Goal: Information Seeking & Learning: Learn about a topic

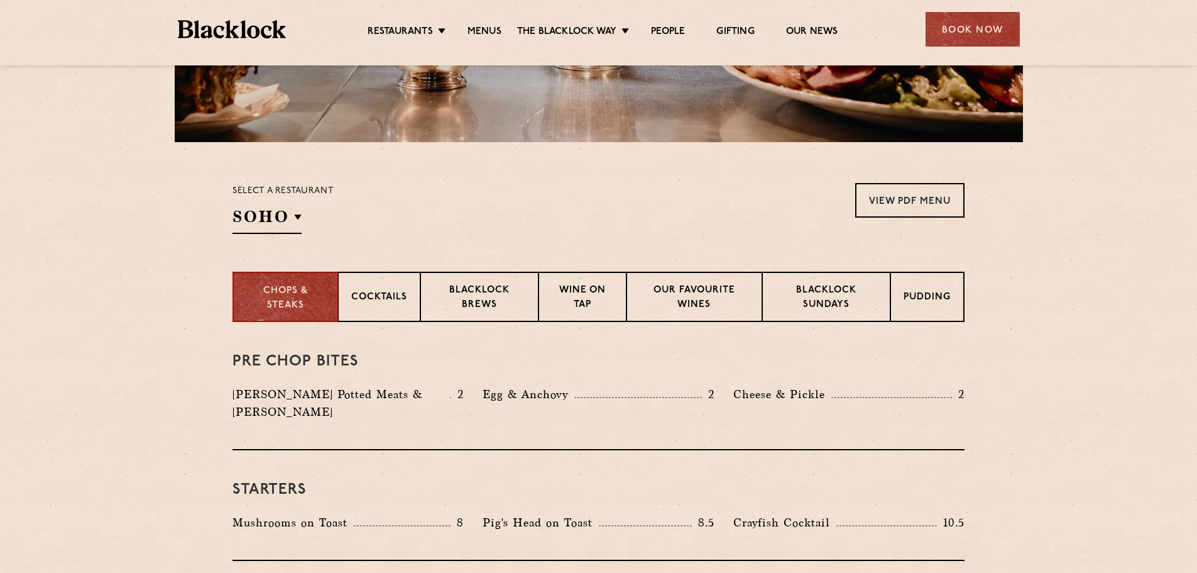
scroll to position [314, 0]
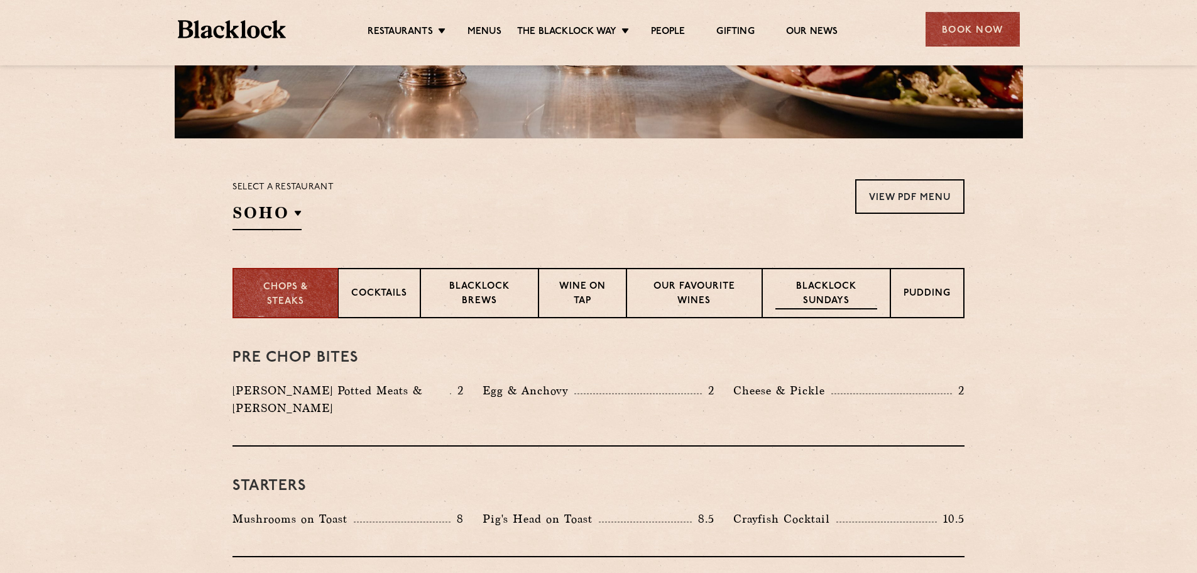
click at [811, 302] on p "Blacklock Sundays" at bounding box center [827, 295] width 102 height 30
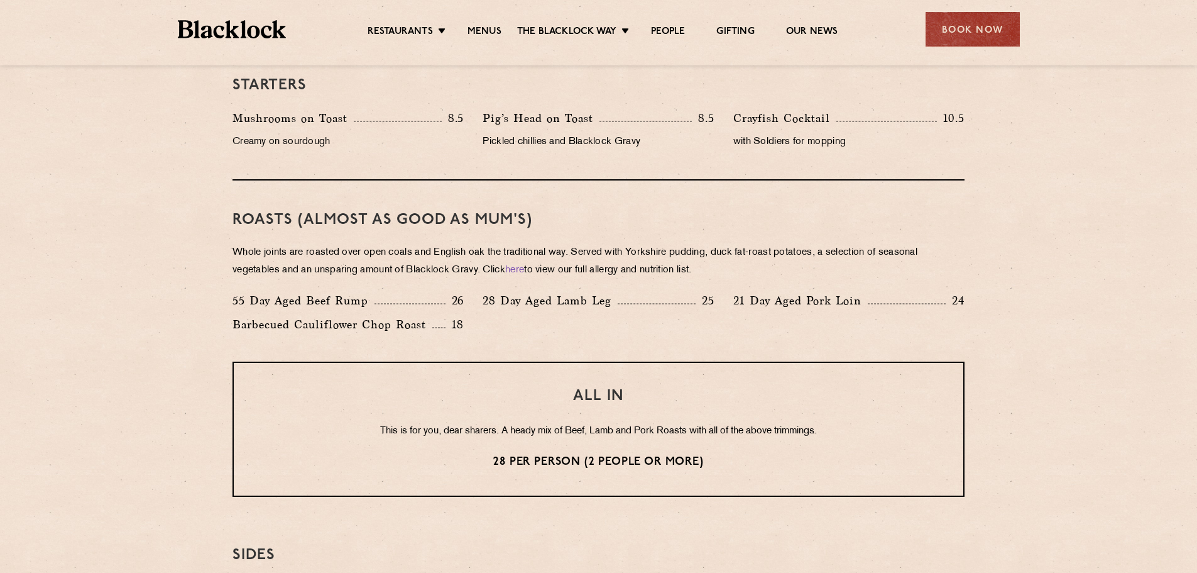
scroll to position [817, 0]
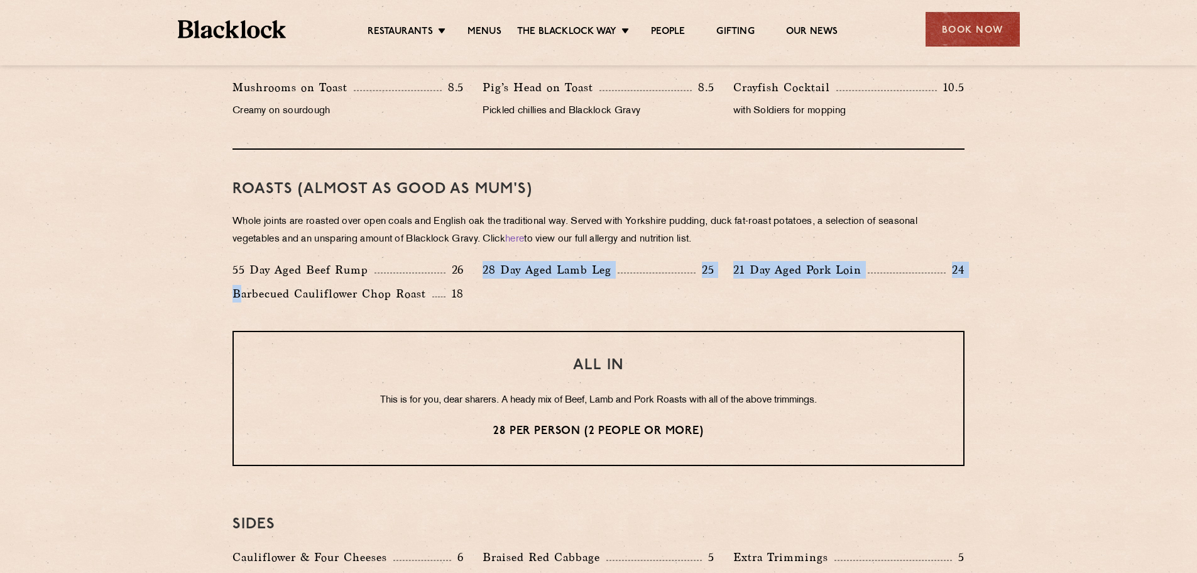
drag, startPoint x: 473, startPoint y: 268, endPoint x: 243, endPoint y: 303, distance: 232.6
click at [243, 303] on div "55 Day Aged Beef Rump 26 28 Day Aged Lamb Leg 25 21 Day Aged Pork Loin 24 Barbe…" at bounding box center [598, 285] width 751 height 48
click at [243, 303] on div "Barbecued Cauliflower Chop Roast 18" at bounding box center [348, 297] width 250 height 24
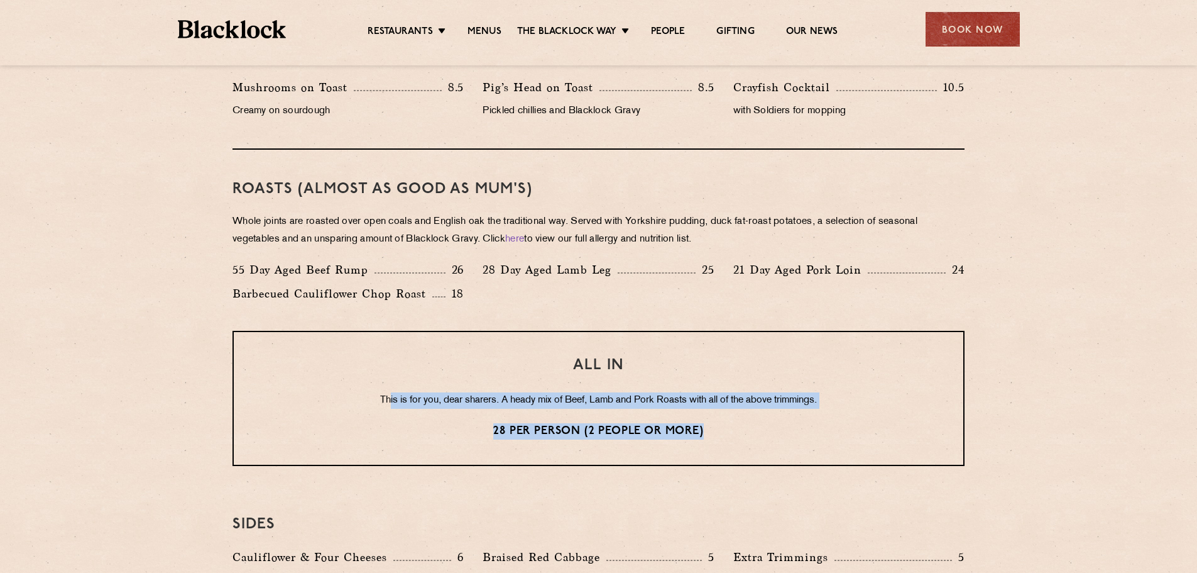
drag, startPoint x: 383, startPoint y: 402, endPoint x: 764, endPoint y: 458, distance: 385.0
click at [764, 458] on div "ALL IN This is for you, dear sharers. A heady mix of Beef, Lamb and Pork Roasts…" at bounding box center [599, 398] width 732 height 135
click at [752, 436] on p "28 per person (2 people or more)" at bounding box center [598, 431] width 679 height 16
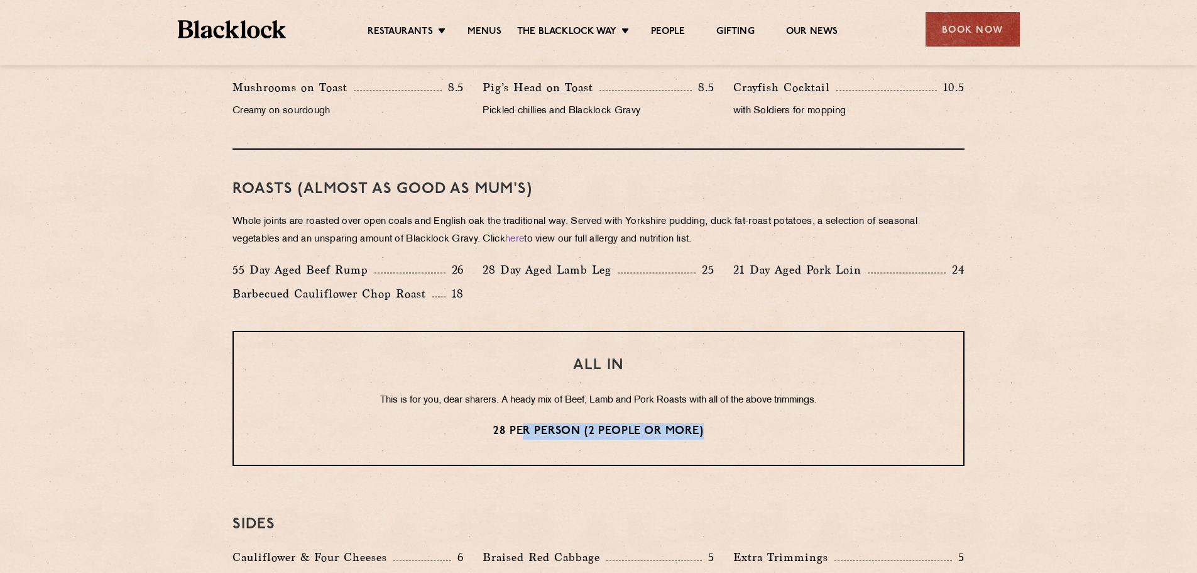
drag, startPoint x: 742, startPoint y: 425, endPoint x: 523, endPoint y: 436, distance: 219.6
click at [523, 436] on p "28 per person (2 people or more)" at bounding box center [598, 431] width 679 height 16
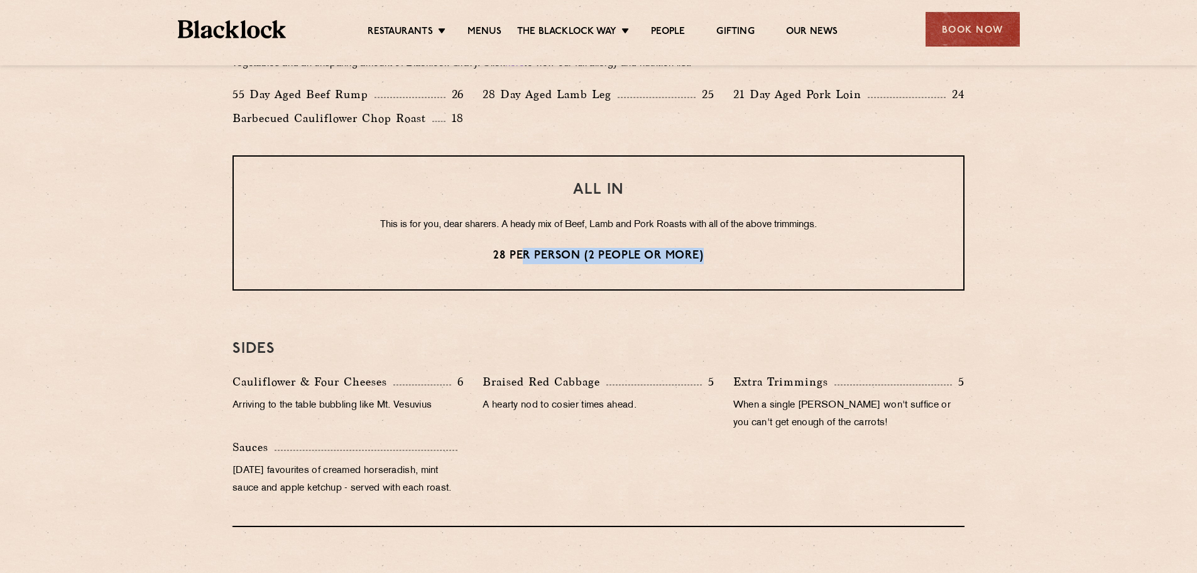
scroll to position [1006, 0]
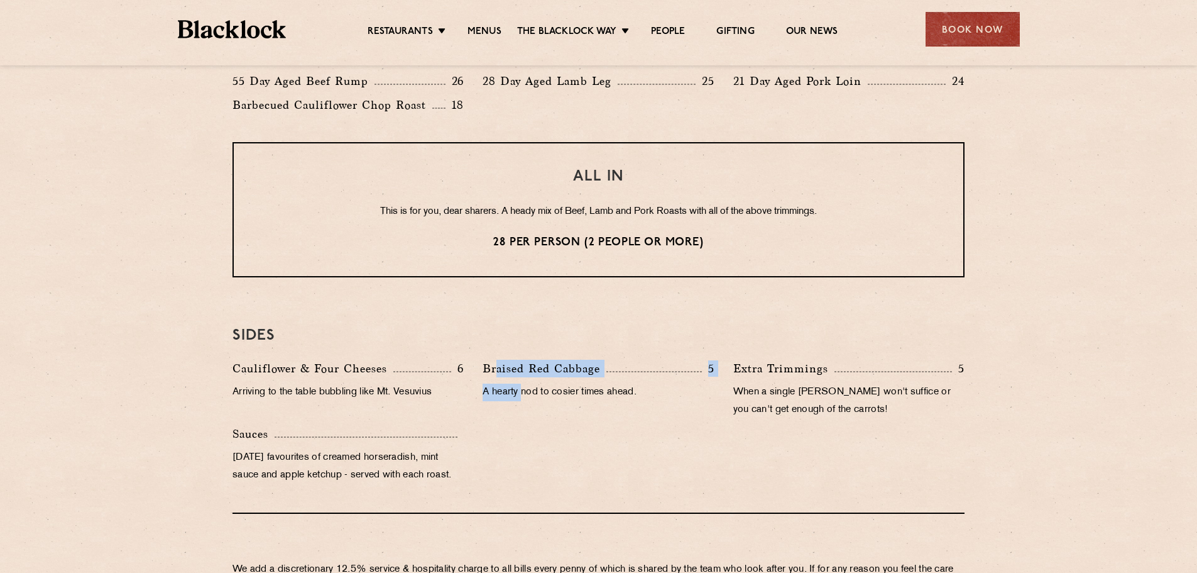
drag, startPoint x: 498, startPoint y: 368, endPoint x: 524, endPoint y: 408, distance: 47.8
click at [524, 408] on div "Braised Red Cabbage 5 A hearty nod to cosier times ahead." at bounding box center [598, 391] width 250 height 65
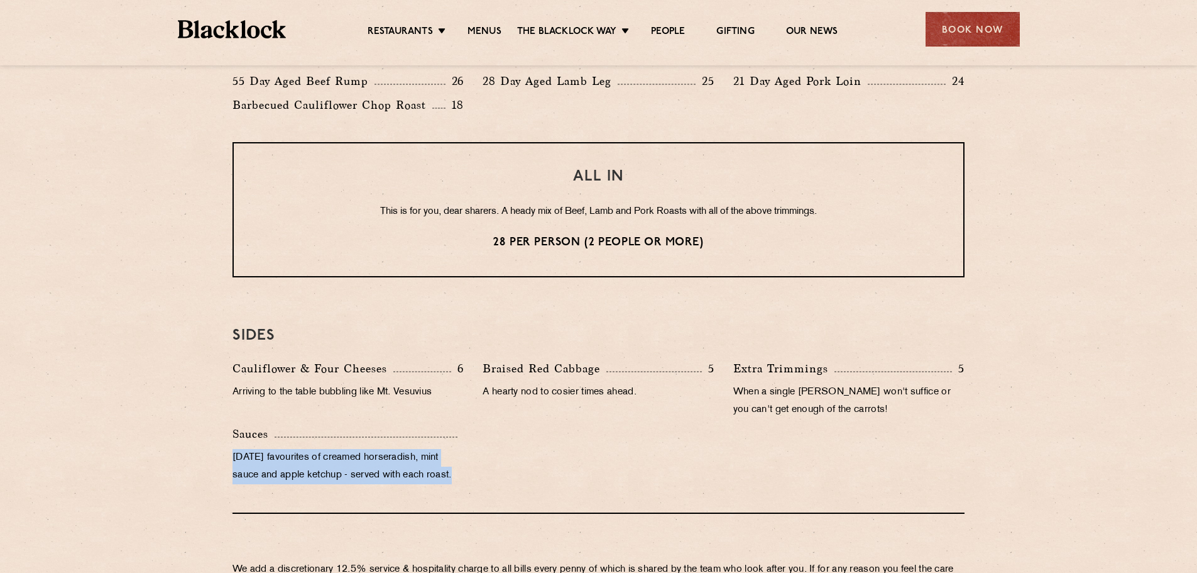
drag, startPoint x: 486, startPoint y: 473, endPoint x: 268, endPoint y: 431, distance: 222.1
click at [268, 431] on div "Cauliflower & Four Cheeses 6 Arriving to the table bubbling like Mt. Vesuvius B…" at bounding box center [598, 424] width 751 height 131
click at [268, 431] on p "Sauces" at bounding box center [254, 434] width 42 height 18
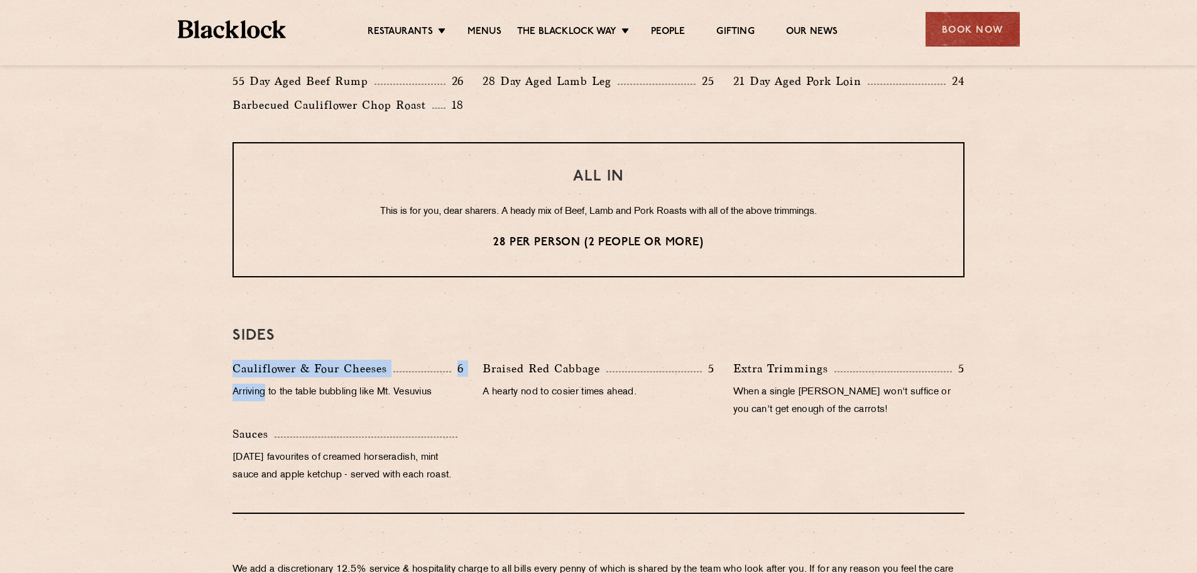
drag, startPoint x: 264, startPoint y: 423, endPoint x: 233, endPoint y: 370, distance: 62.0
click at [233, 370] on div "Cauliflower & Four Cheeses 6 Arriving to the table bubbling like Mt. Vesuvius" at bounding box center [348, 391] width 250 height 65
click at [233, 370] on p "Cauliflower & Four Cheeses" at bounding box center [313, 368] width 161 height 18
drag, startPoint x: 290, startPoint y: 369, endPoint x: 449, endPoint y: 388, distance: 160.2
click at [449, 388] on div "Cauliflower & Four Cheeses 6 Arriving to the table bubbling like Mt. Vesuvius" at bounding box center [348, 391] width 250 height 65
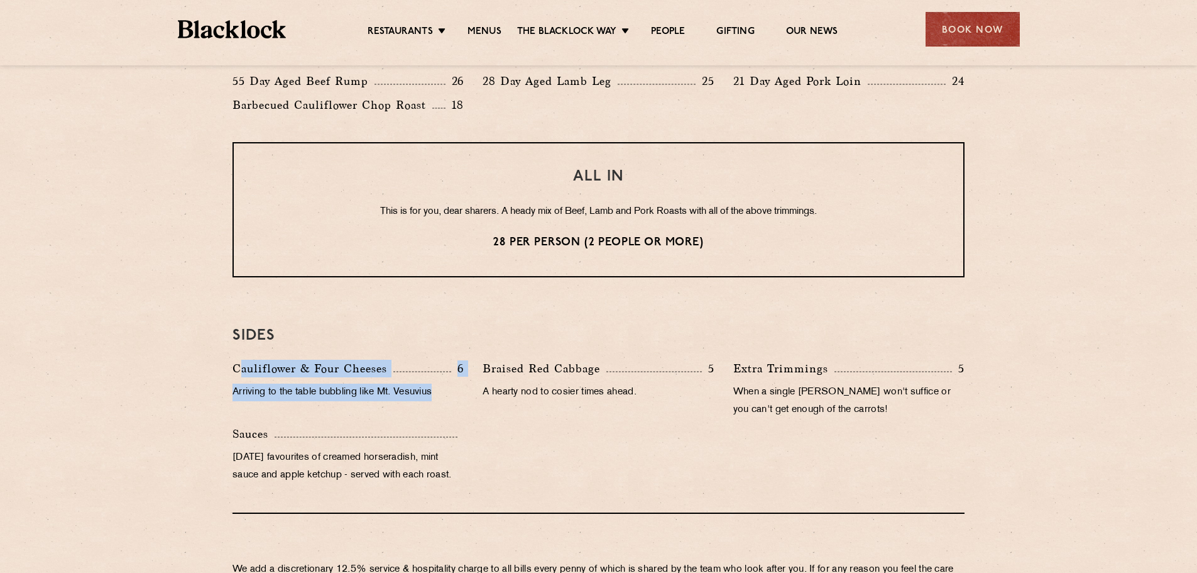
click at [449, 388] on p "Arriving to the table bubbling like Mt. Vesuvius" at bounding box center [348, 392] width 231 height 18
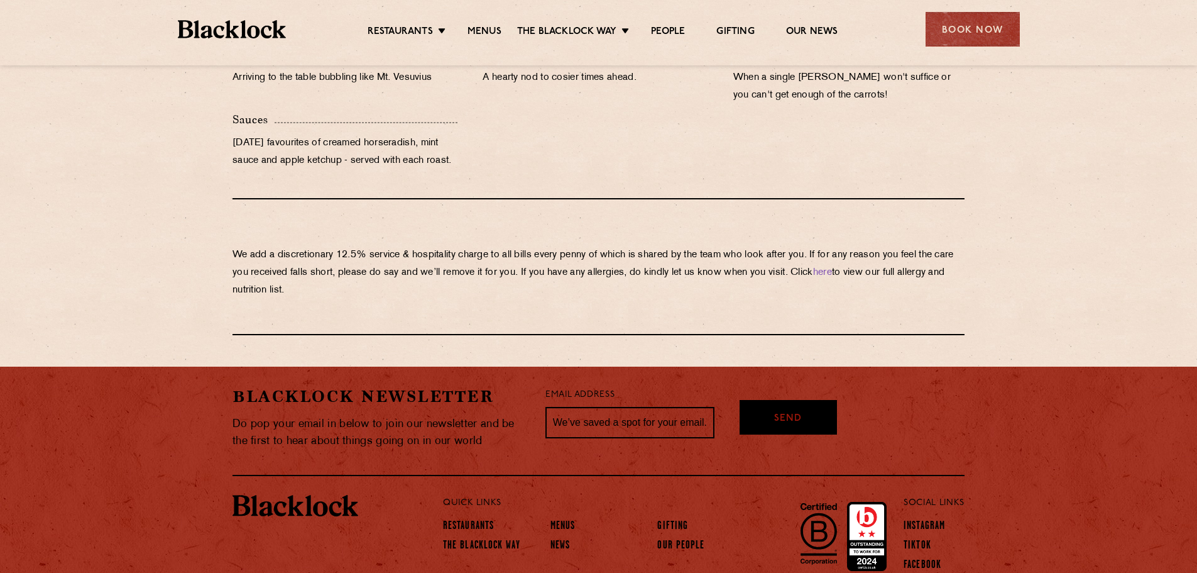
scroll to position [1383, 0]
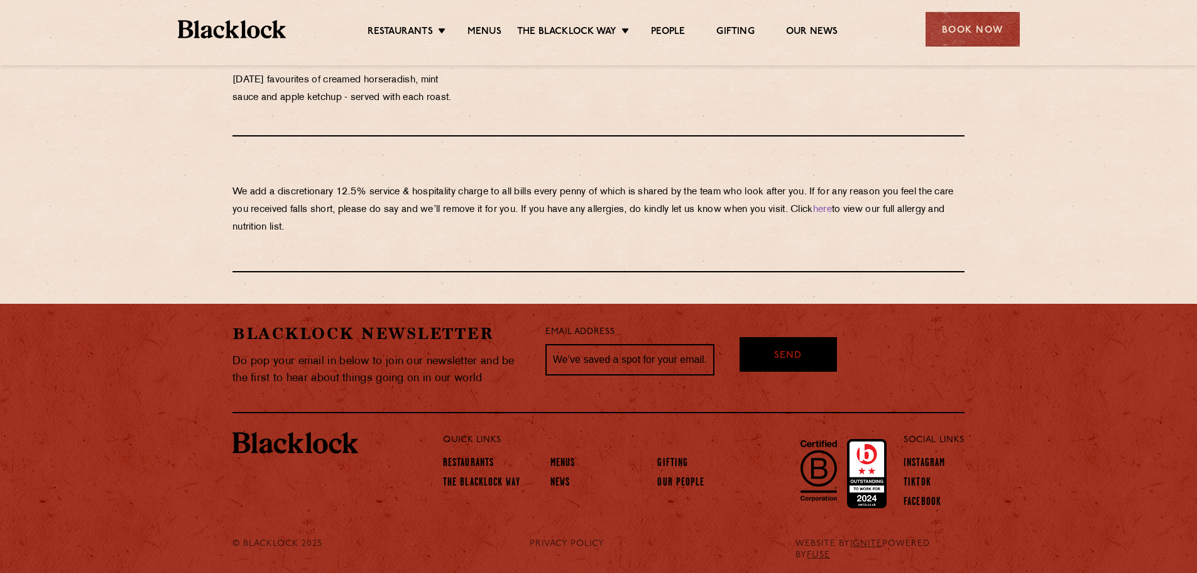
drag, startPoint x: 226, startPoint y: 195, endPoint x: 343, endPoint y: 234, distance: 123.2
click at [343, 234] on p "We add a discretionary 12.5% service & hospitality charge to all bills every [P…" at bounding box center [599, 210] width 732 height 53
drag, startPoint x: 346, startPoint y: 234, endPoint x: 218, endPoint y: 173, distance: 141.7
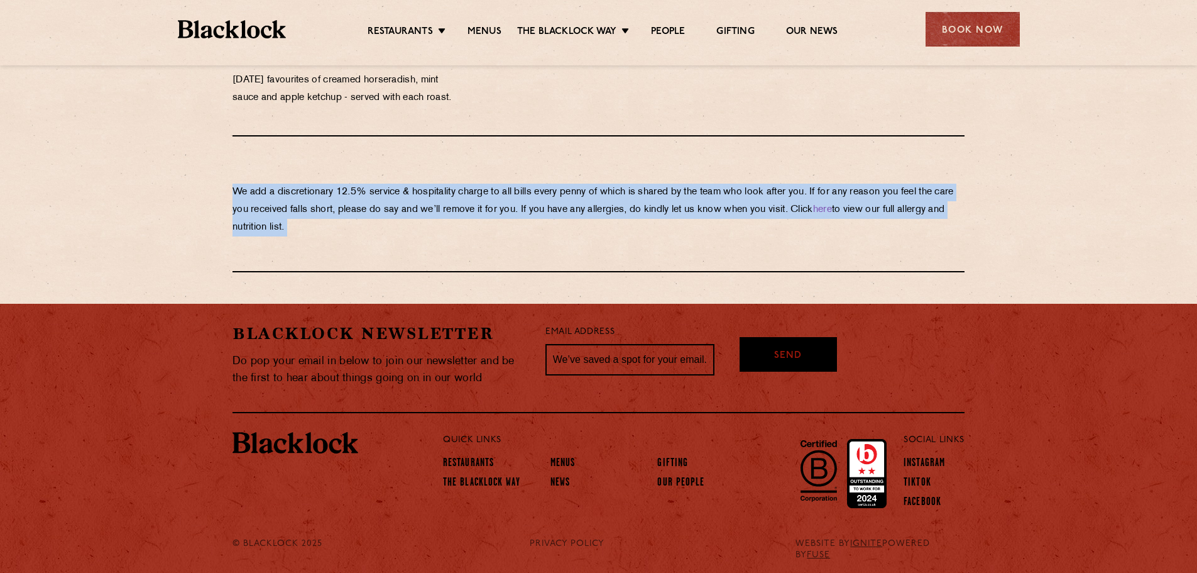
drag, startPoint x: 218, startPoint y: 173, endPoint x: 469, endPoint y: 232, distance: 257.5
click at [469, 232] on p "We add a discretionary 12.5% service & hospitality charge to all bills every [P…" at bounding box center [599, 210] width 732 height 53
drag, startPoint x: 469, startPoint y: 232, endPoint x: 240, endPoint y: 184, distance: 233.8
click at [240, 184] on p "We add a discretionary 12.5% service & hospitality charge to all bills every [P…" at bounding box center [599, 210] width 732 height 53
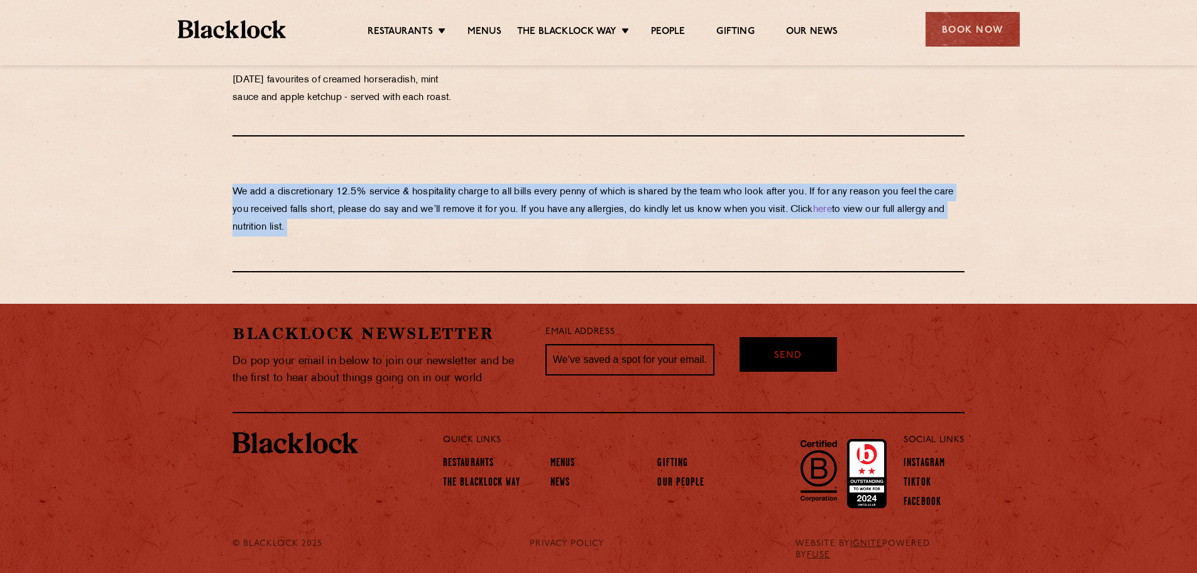
click at [240, 184] on p "We add a discretionary 12.5% service & hospitality charge to all bills every [P…" at bounding box center [599, 210] width 732 height 53
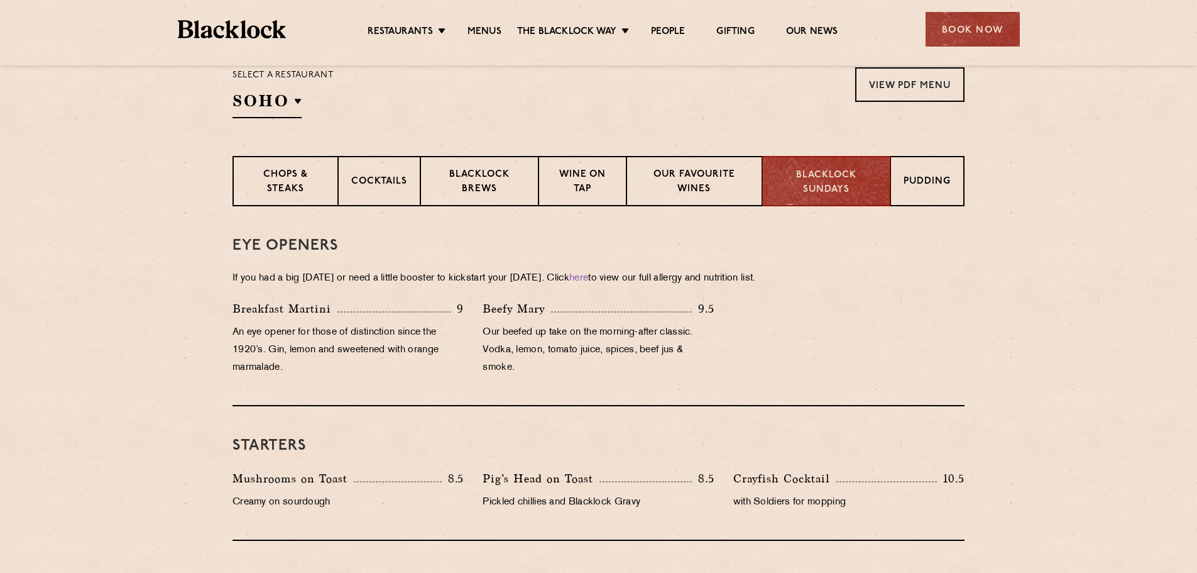
scroll to position [503, 0]
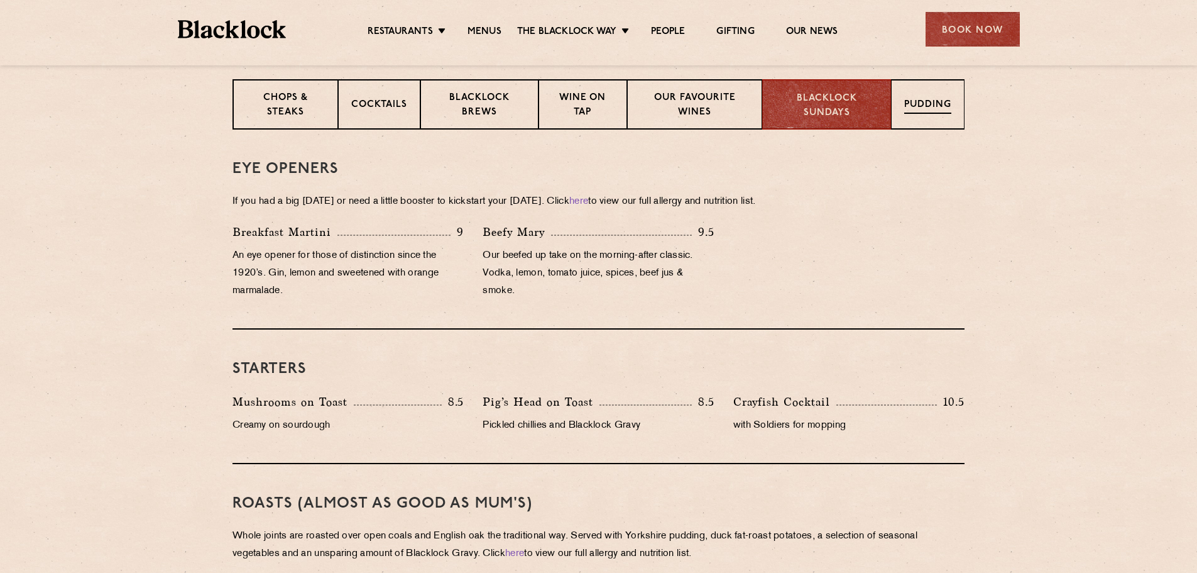
click at [956, 83] on div "Pudding" at bounding box center [928, 104] width 74 height 50
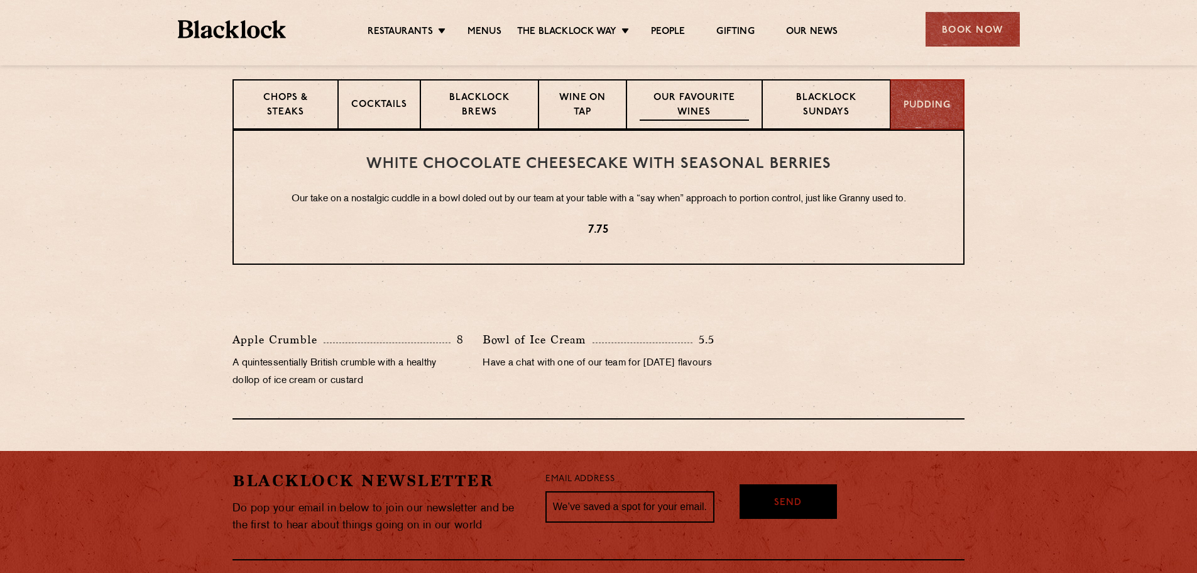
click at [684, 106] on p "Our favourite wines" at bounding box center [694, 106] width 109 height 30
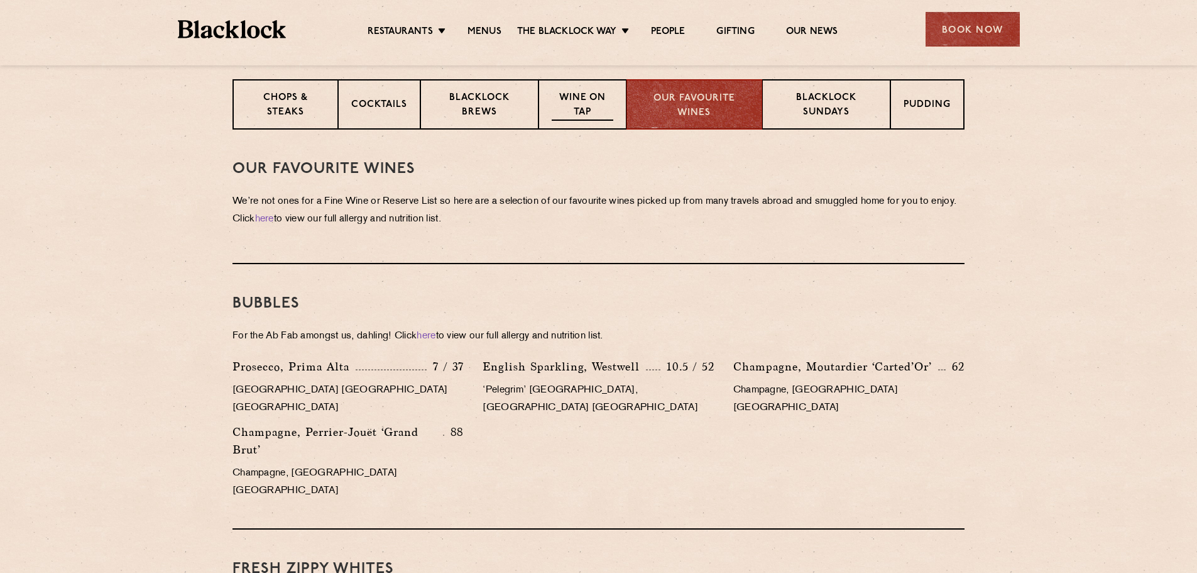
click at [546, 111] on div "Wine on Tap" at bounding box center [583, 104] width 88 height 50
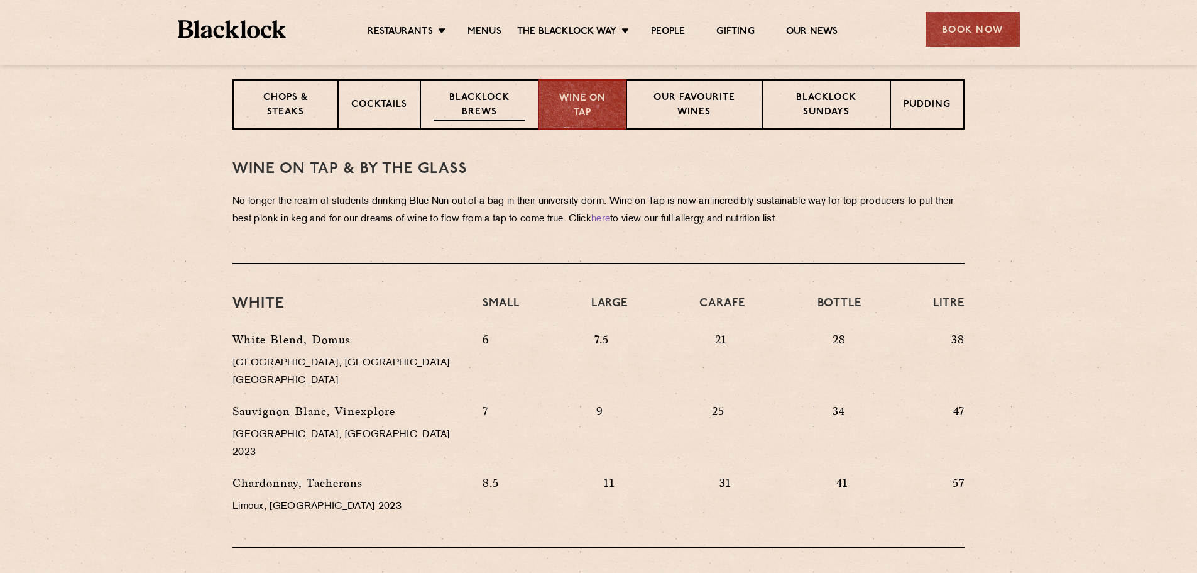
click at [500, 110] on p "Blacklock Brews" at bounding box center [480, 106] width 92 height 30
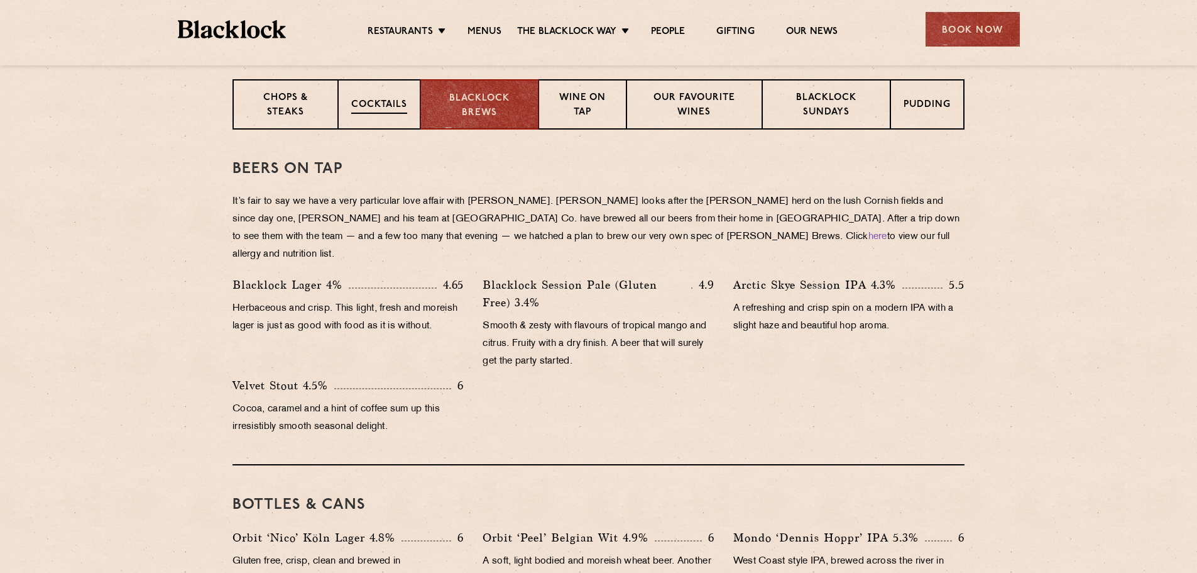
click at [413, 107] on div "Cocktails" at bounding box center [379, 104] width 82 height 50
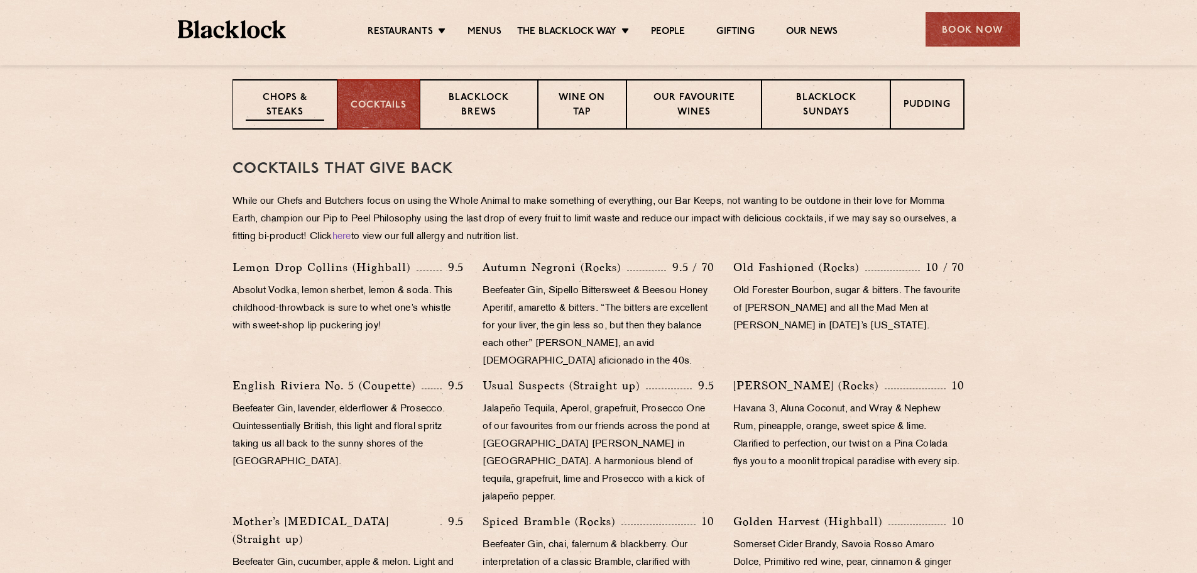
click at [294, 101] on p "Chops & Steaks" at bounding box center [285, 106] width 79 height 30
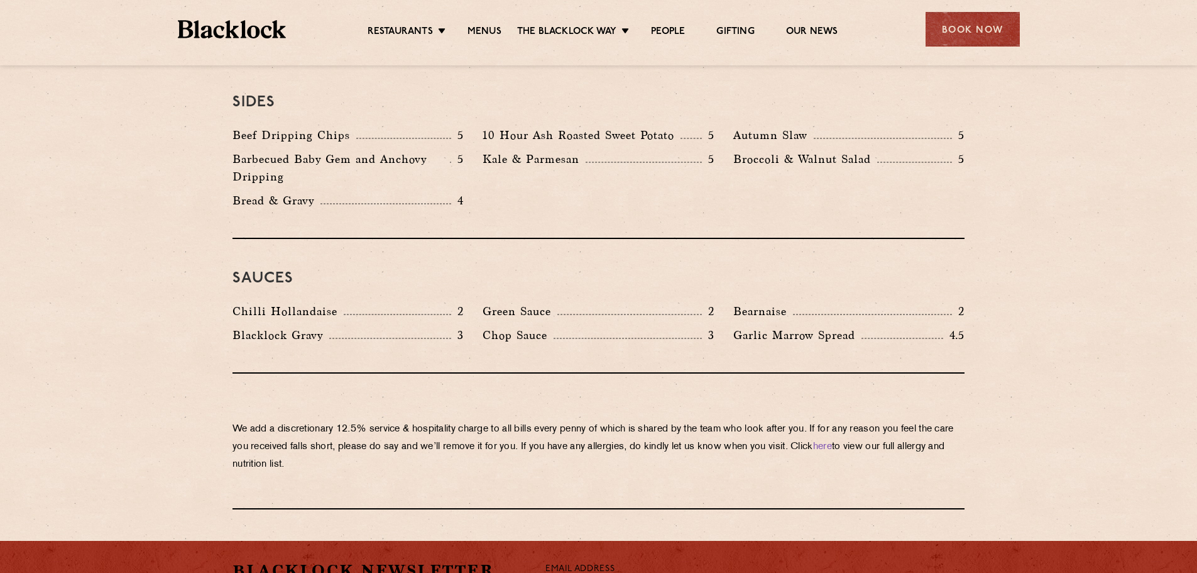
scroll to position [1885, 0]
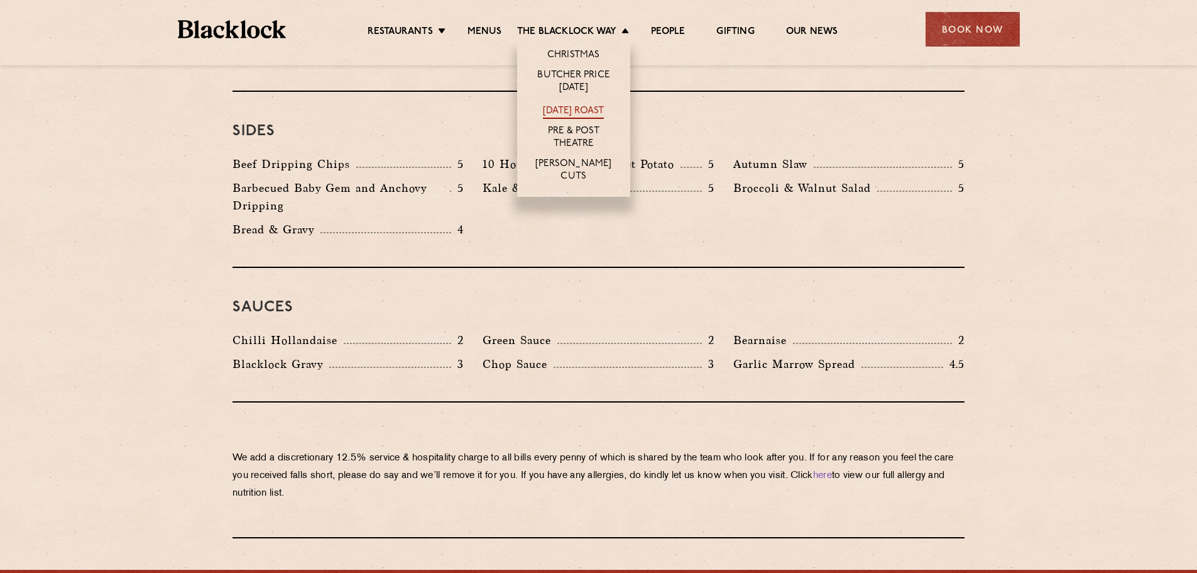
click at [569, 111] on link "[DATE] Roast" at bounding box center [573, 112] width 61 height 14
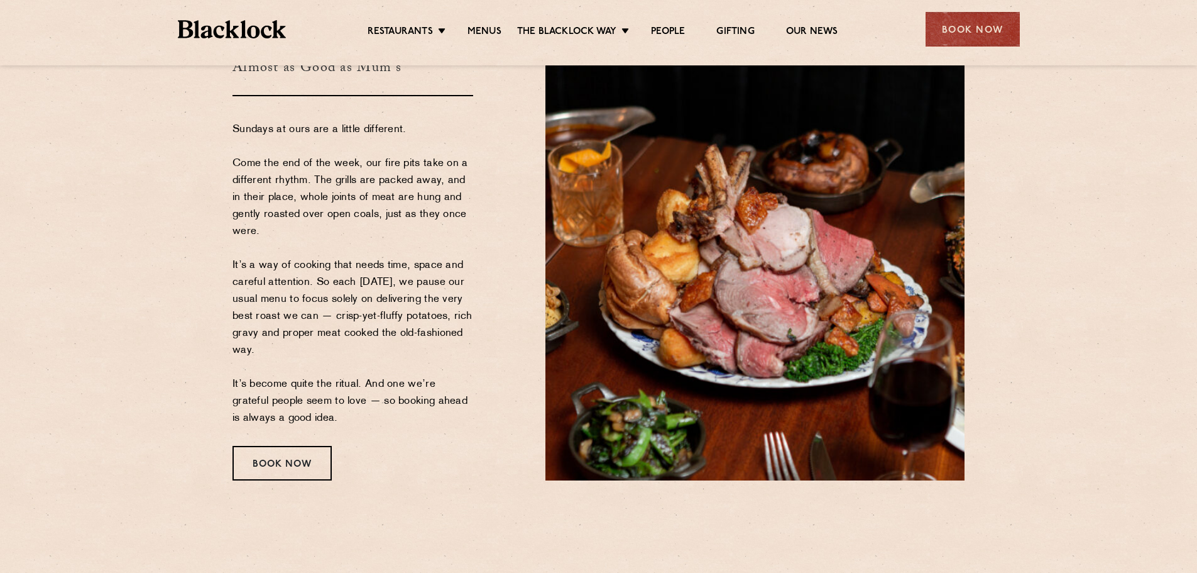
scroll to position [126, 0]
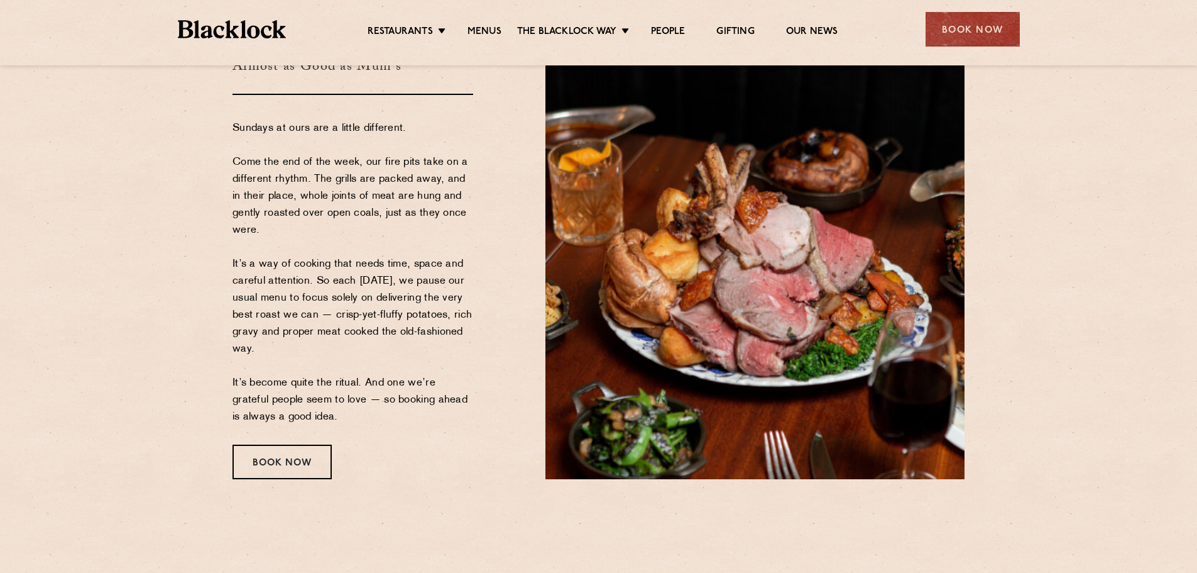
drag, startPoint x: 0, startPoint y: 201, endPoint x: 1184, endPoint y: 261, distance: 1185.5
click at [1184, 261] on section "[DATE] Roast Almost as Good as Mum's Sundays at ours are a little different. Co…" at bounding box center [598, 237] width 1197 height 557
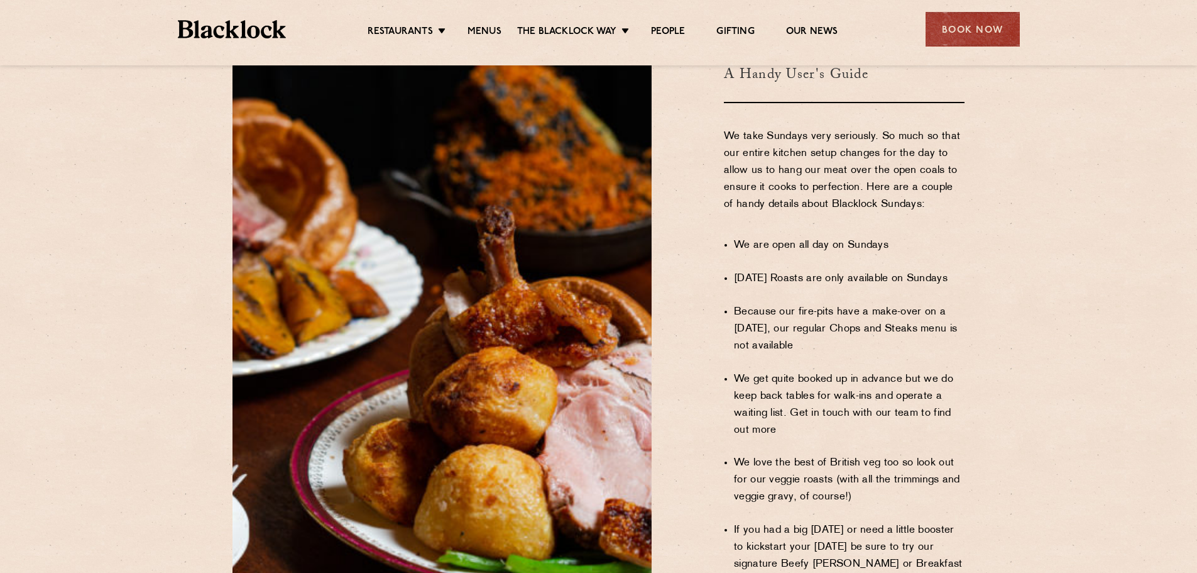
scroll to position [817, 0]
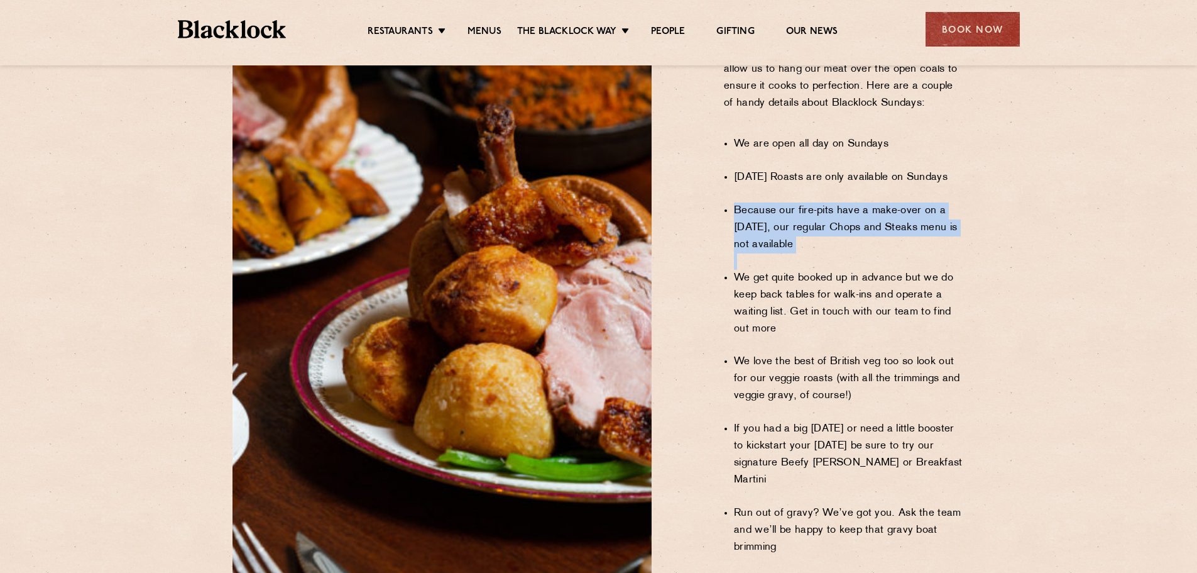
drag, startPoint x: 851, startPoint y: 232, endPoint x: 848, endPoint y: 307, distance: 74.9
click at [848, 307] on ul "We are open all day on Sundays Sunday Roasts are only available on Sundays Beca…" at bounding box center [849, 345] width 231 height 452
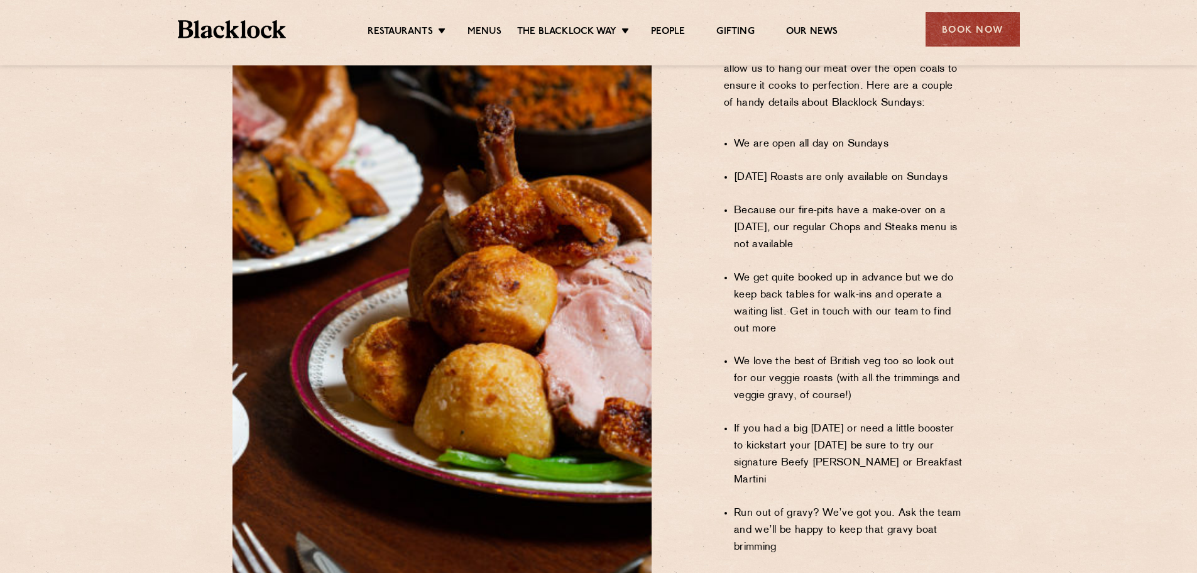
scroll to position [880, 0]
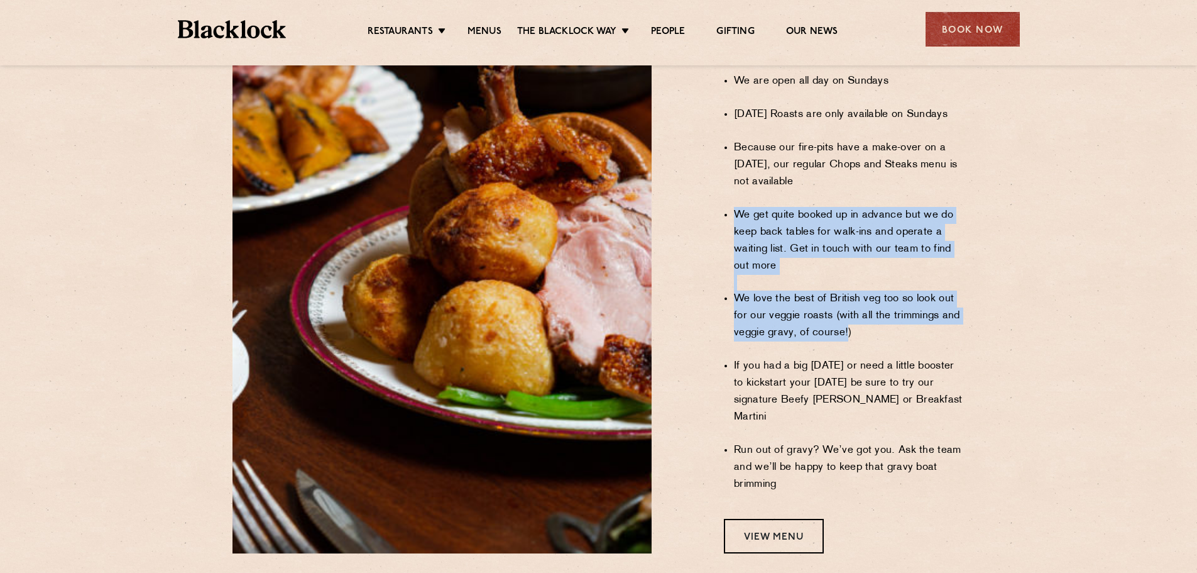
drag, startPoint x: 837, startPoint y: 270, endPoint x: 848, endPoint y: 299, distance: 30.5
click at [848, 299] on ul "We are open all day on Sundays Sunday Roasts are only available on Sundays Beca…" at bounding box center [849, 283] width 231 height 452
click at [848, 299] on li "We love the best of British veg too so look out for our veggie roasts (with all…" at bounding box center [849, 315] width 231 height 51
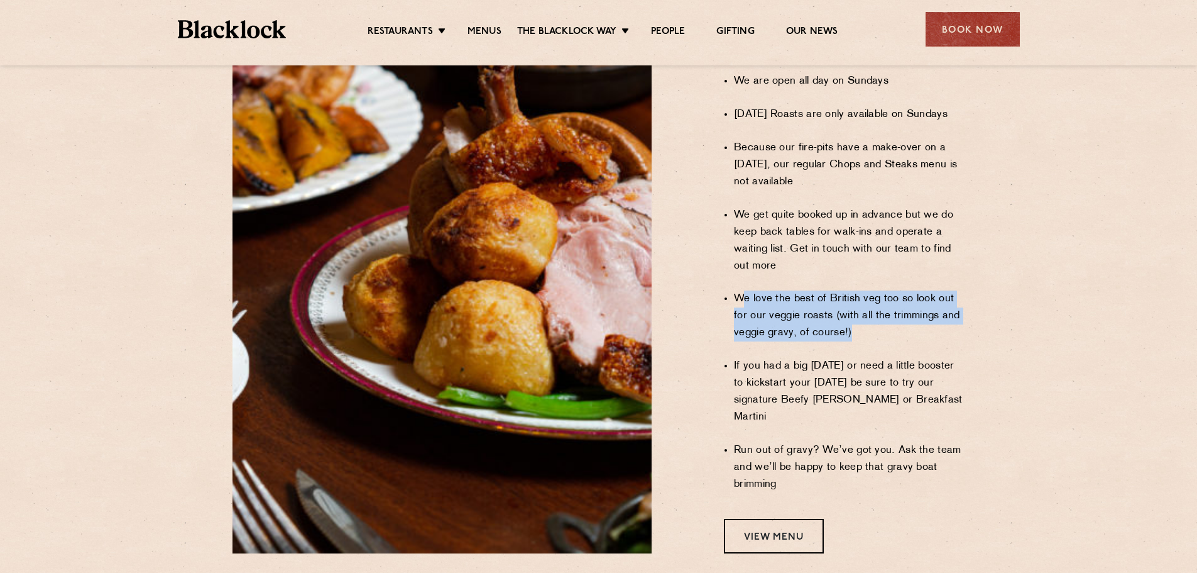
drag, startPoint x: 854, startPoint y: 299, endPoint x: 744, endPoint y: 263, distance: 115.9
click at [744, 290] on li "We love the best of British veg too so look out for our veggie roasts (with all…" at bounding box center [849, 315] width 231 height 51
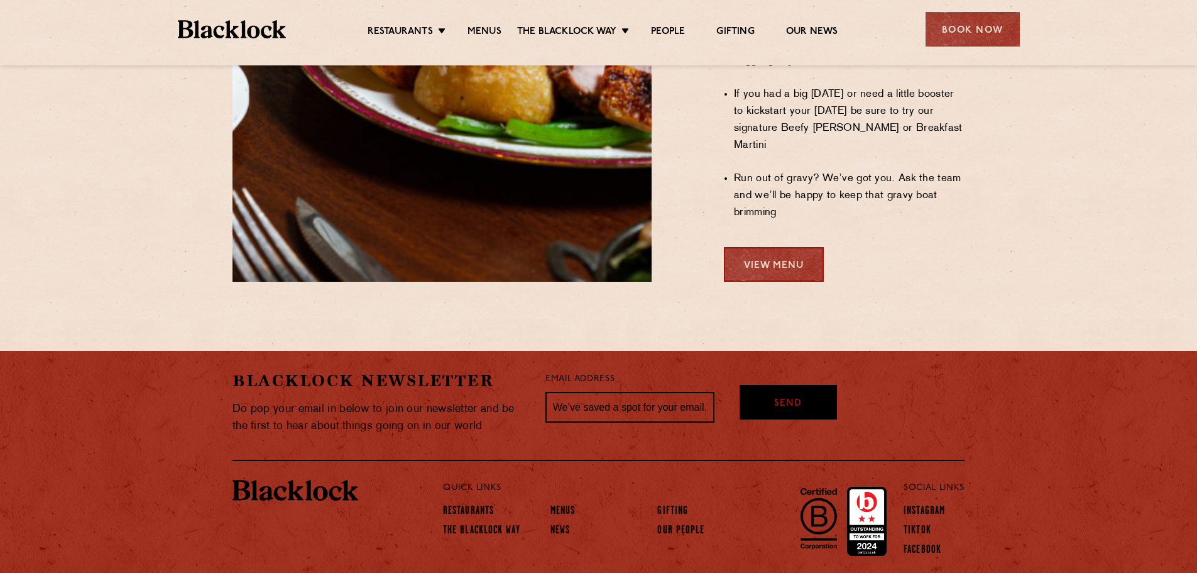
scroll to position [1154, 0]
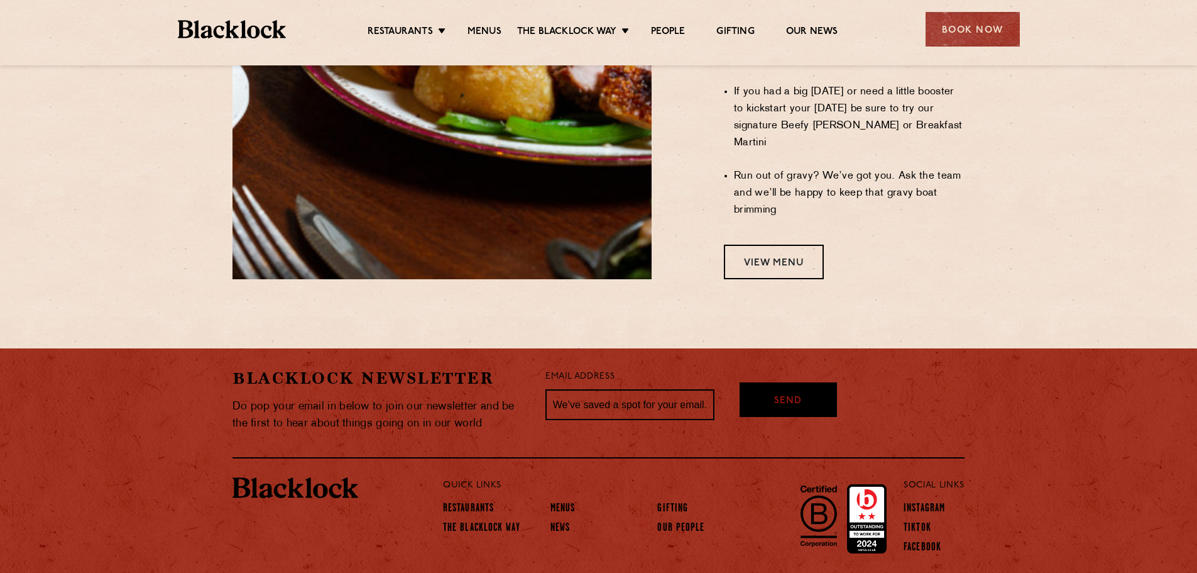
drag, startPoint x: 781, startPoint y: 162, endPoint x: 765, endPoint y: 222, distance: 62.3
click at [777, 185] on ul "We are open all day on Sundays Sunday Roasts are only available on Sundays Beca…" at bounding box center [849, 9] width 231 height 452
drag, startPoint x: 764, startPoint y: 239, endPoint x: 764, endPoint y: 218, distance: 20.7
click at [764, 244] on link "View Menu" at bounding box center [774, 261] width 100 height 35
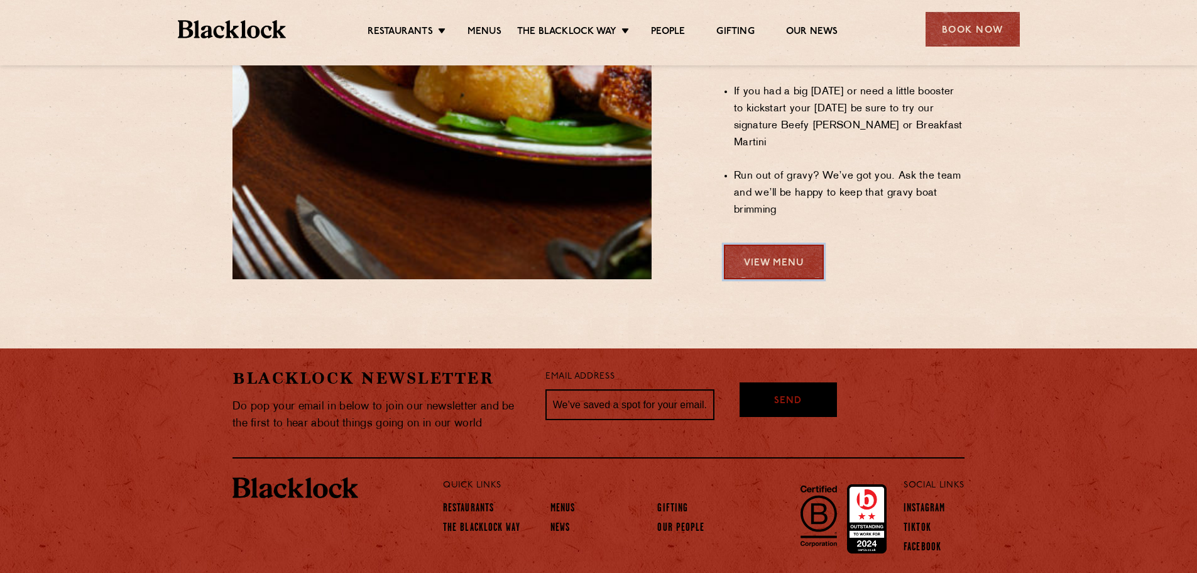
click at [775, 244] on link "View Menu" at bounding box center [774, 261] width 100 height 35
